Goal: Obtain resource: Obtain resource

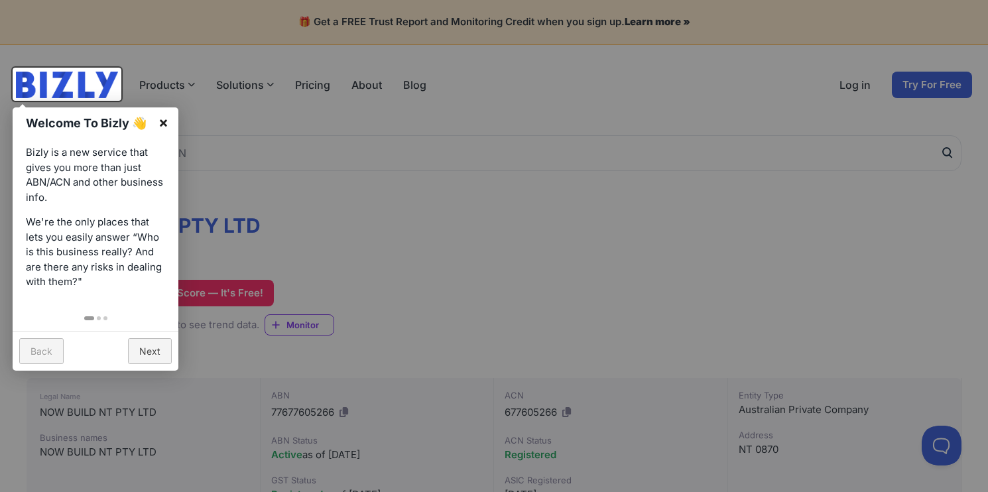
click at [165, 125] on link "×" at bounding box center [163, 122] width 30 height 30
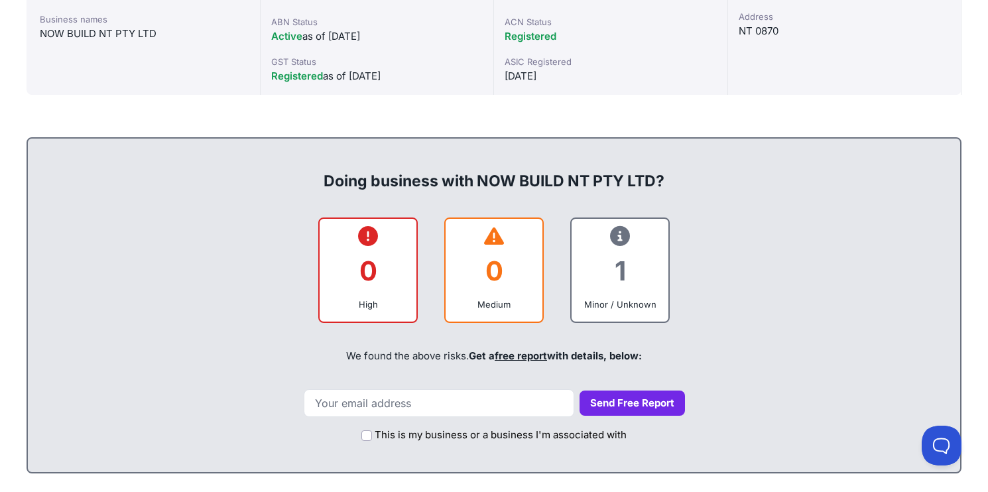
scroll to position [418, 0]
click at [622, 268] on div "1" at bounding box center [620, 271] width 76 height 54
click at [622, 236] on icon at bounding box center [620, 236] width 20 height 1
click at [623, 305] on div "Minor / Unknown" at bounding box center [620, 304] width 76 height 13
click at [508, 417] on div "This is my business or a business I'm associated with" at bounding box center [493, 432] width 905 height 30
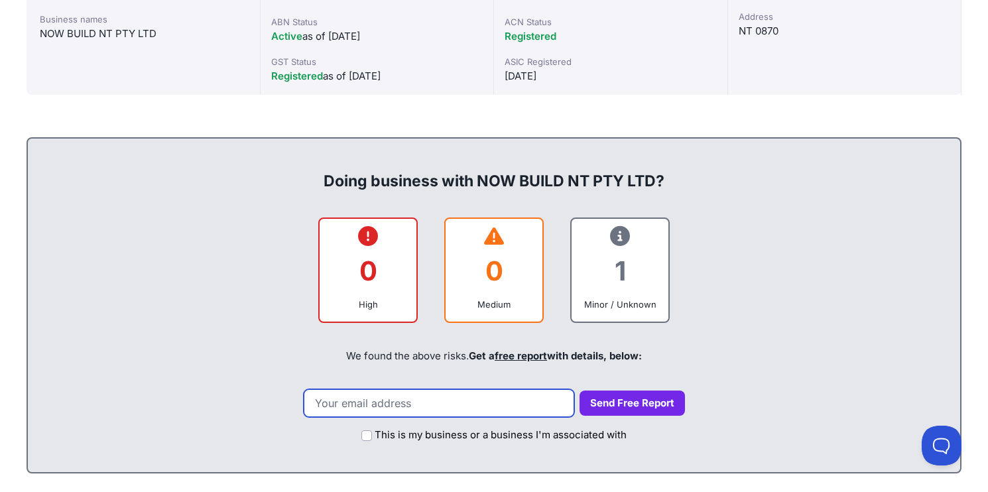
click at [500, 405] on input "email" at bounding box center [439, 403] width 270 height 28
type input "[PERSON_NAME][EMAIL_ADDRESS][DOMAIN_NAME]"
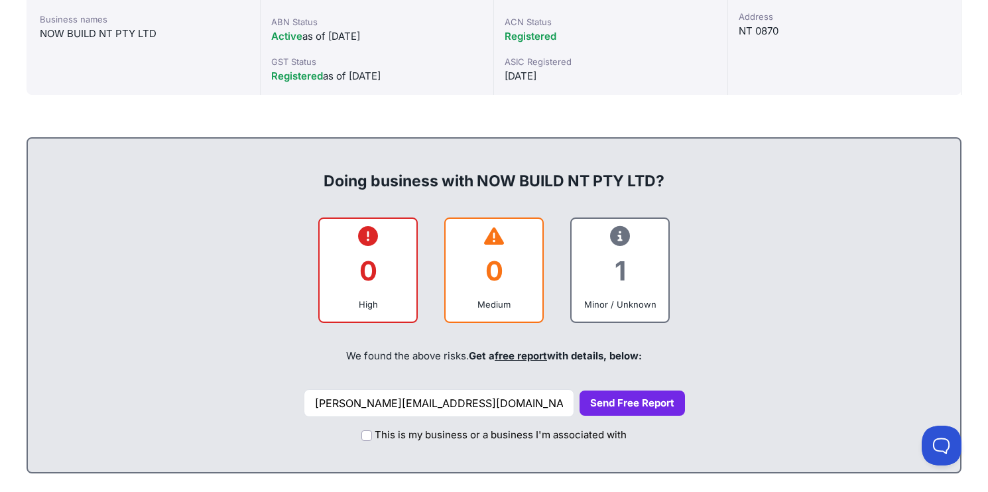
click at [641, 401] on button "Send Free Report" at bounding box center [631, 403] width 105 height 26
